Goal: Find specific page/section: Find specific page/section

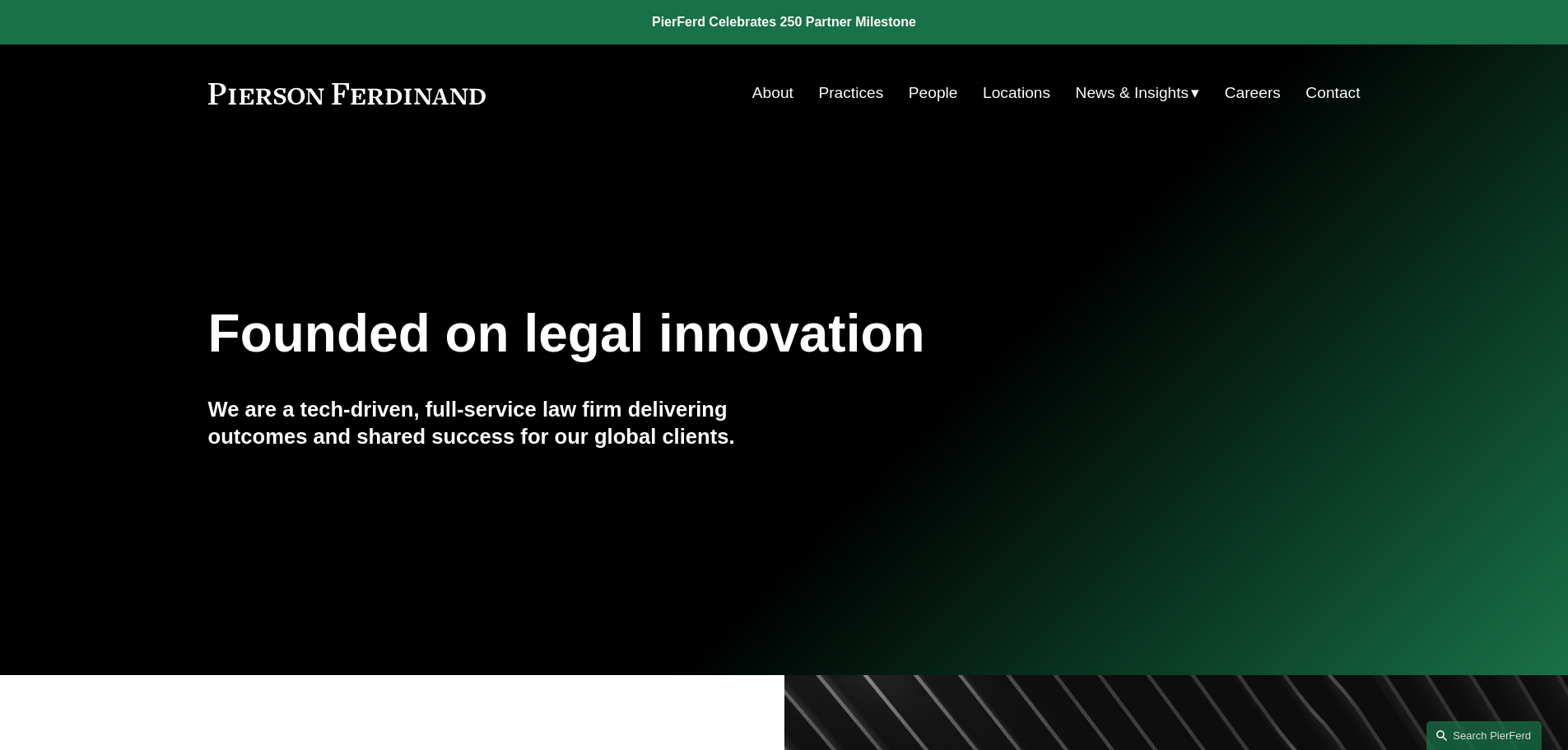
click at [915, 97] on link "People" at bounding box center [933, 93] width 49 height 32
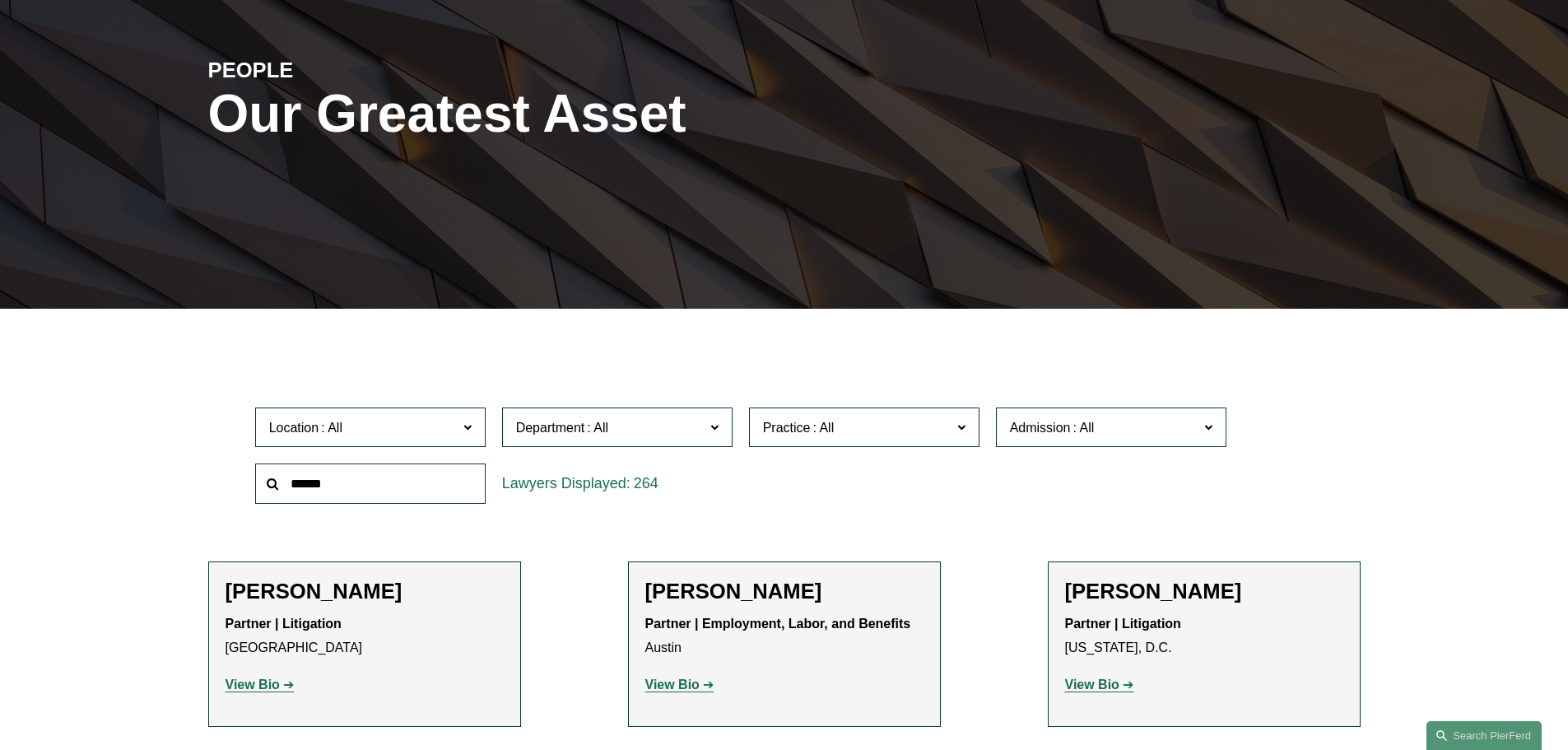
scroll to position [247, 0]
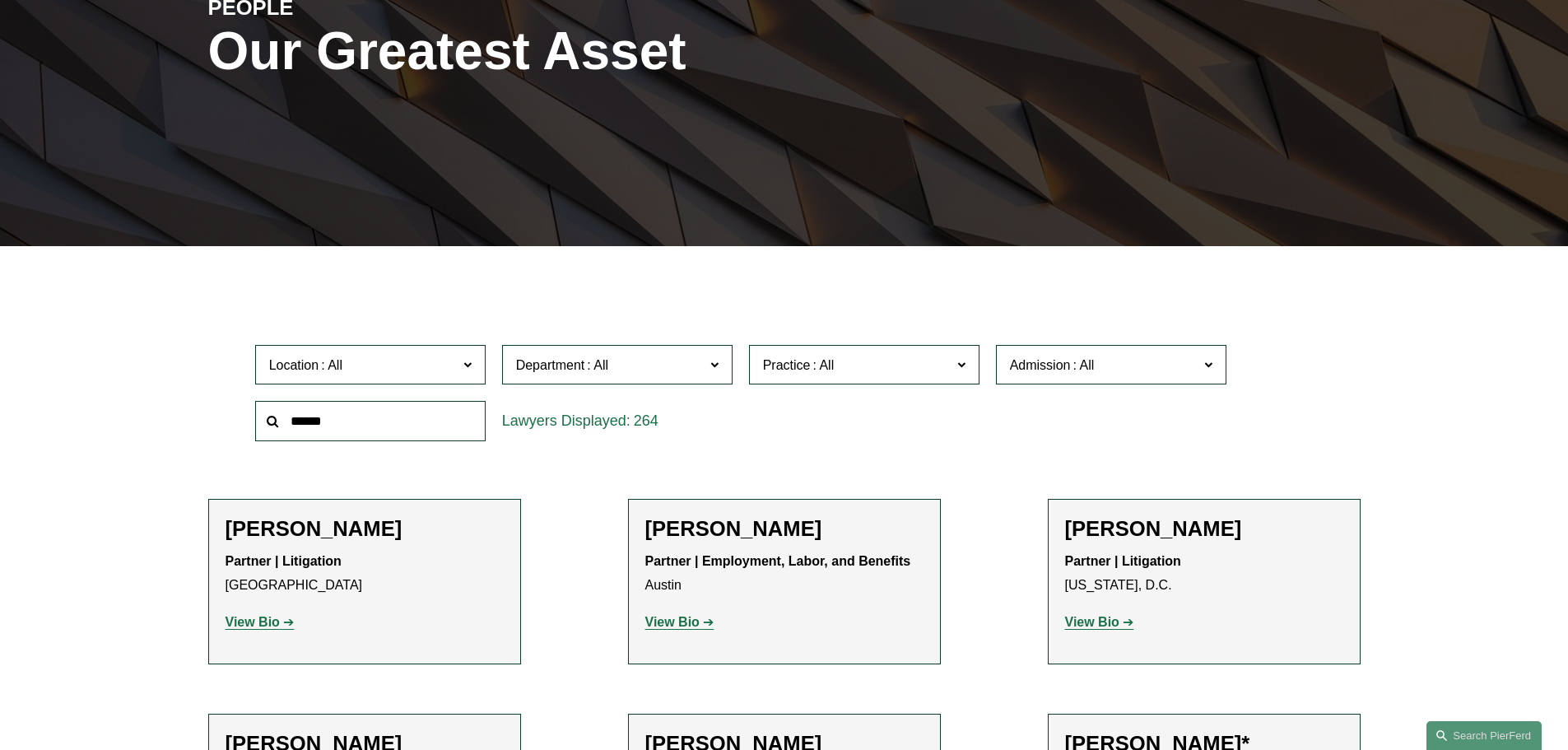
click at [331, 429] on input "text" at bounding box center [370, 421] width 230 height 40
click at [833, 363] on span at bounding box center [822, 365] width 26 height 14
click at [661, 352] on label "Department" at bounding box center [618, 364] width 230 height 40
click at [0, 0] on link "Litigation" at bounding box center [0, 0] width 0 height 0
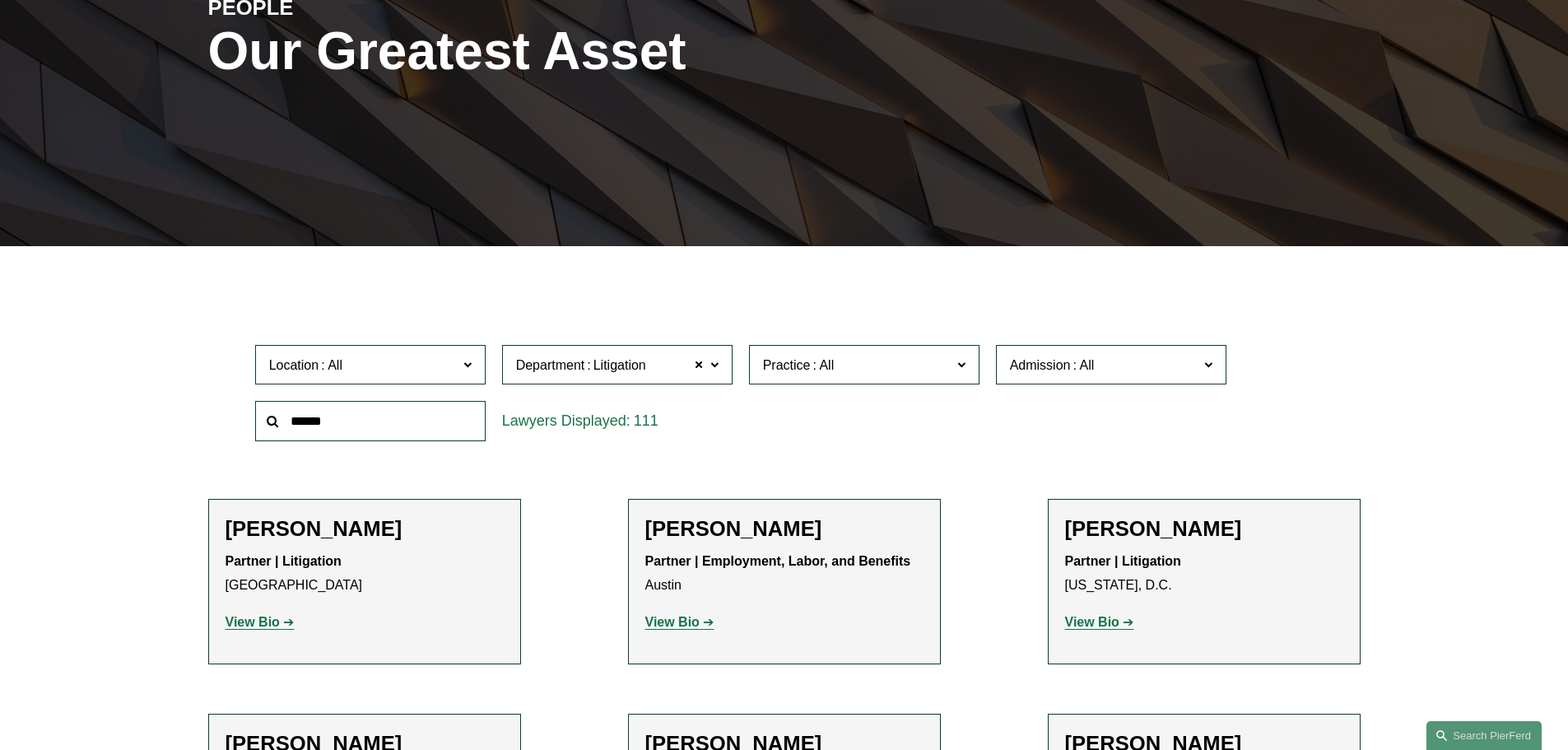
click at [434, 419] on input "text" at bounding box center [370, 421] width 230 height 40
click at [476, 377] on label "Location" at bounding box center [370, 364] width 230 height 40
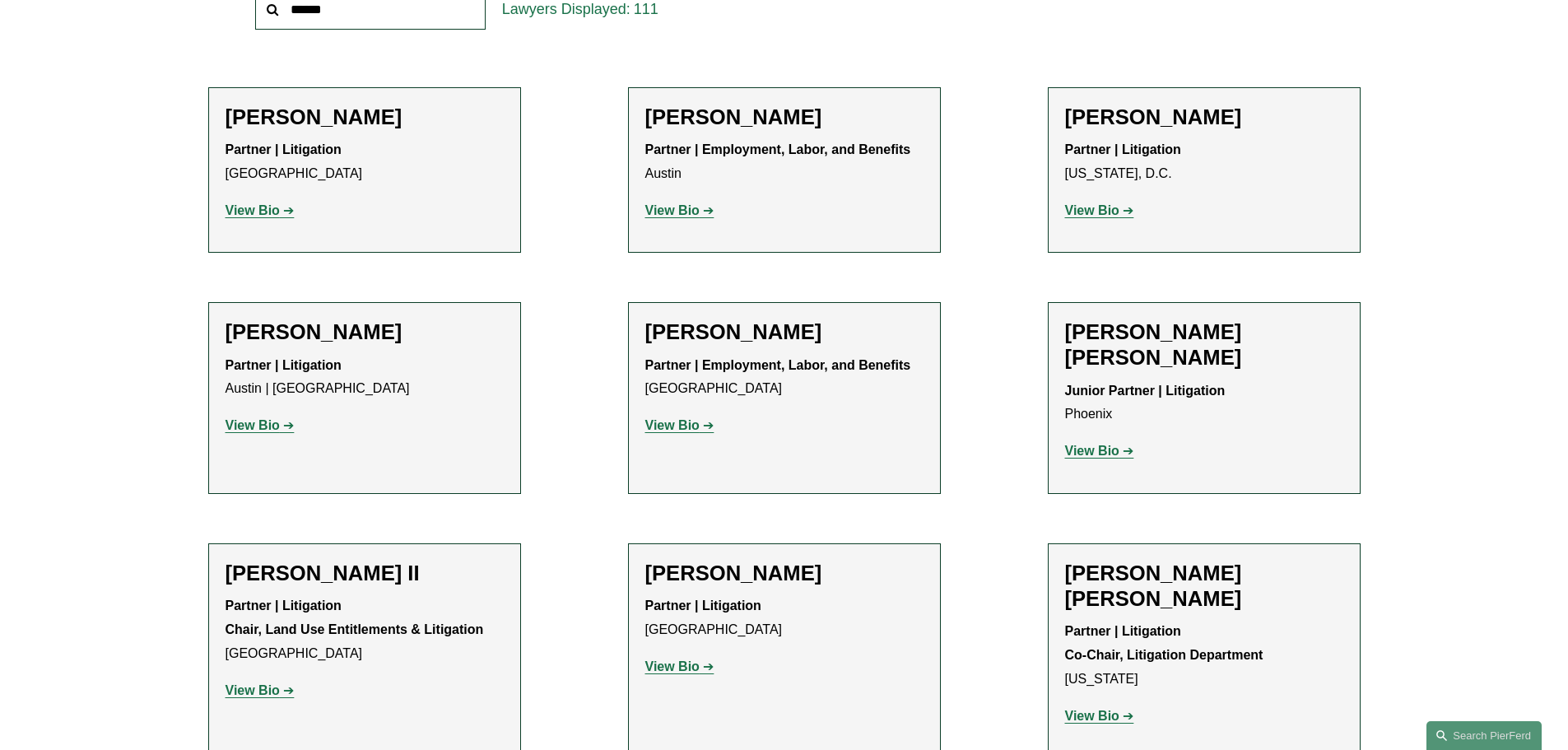
scroll to position [552, 0]
click at [0, 0] on link "[US_STATE]" at bounding box center [0, 0] width 0 height 0
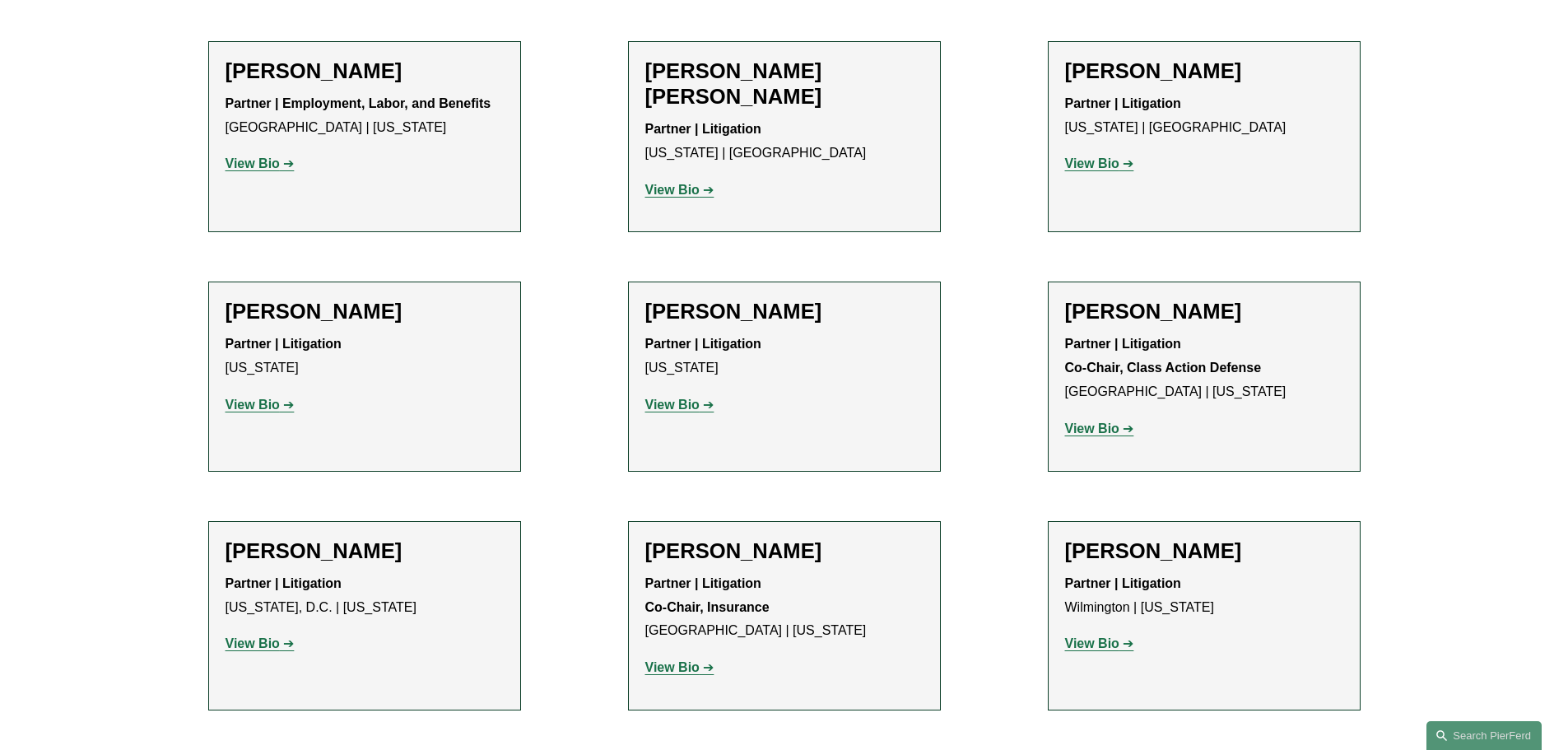
scroll to position [1564, 0]
